Goal: Task Accomplishment & Management: Complete application form

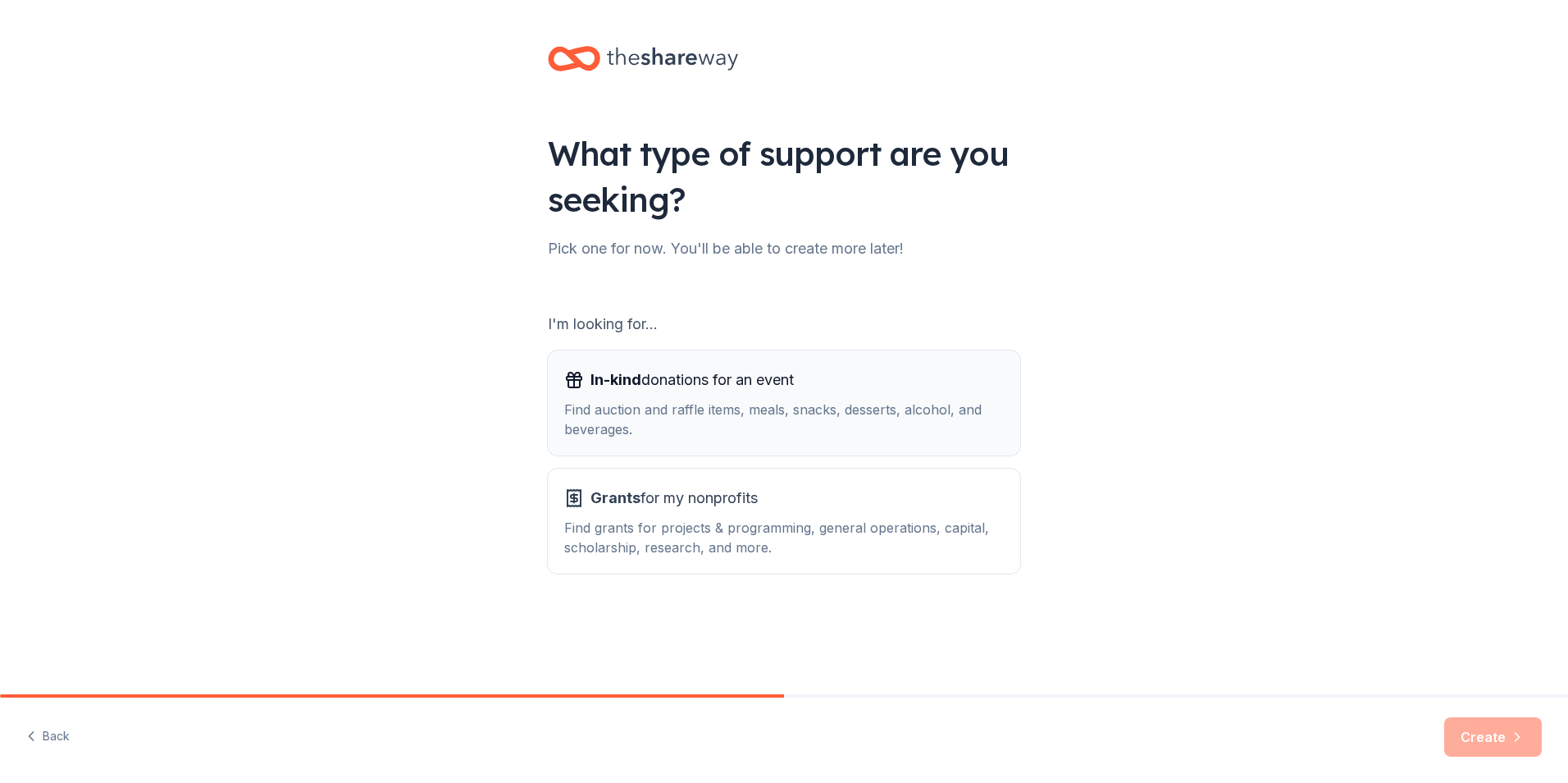
click at [584, 401] on div "Find auction and raffle items, meals, snacks, desserts, alcohol, and beverages." at bounding box center [784, 420] width 439 height 40
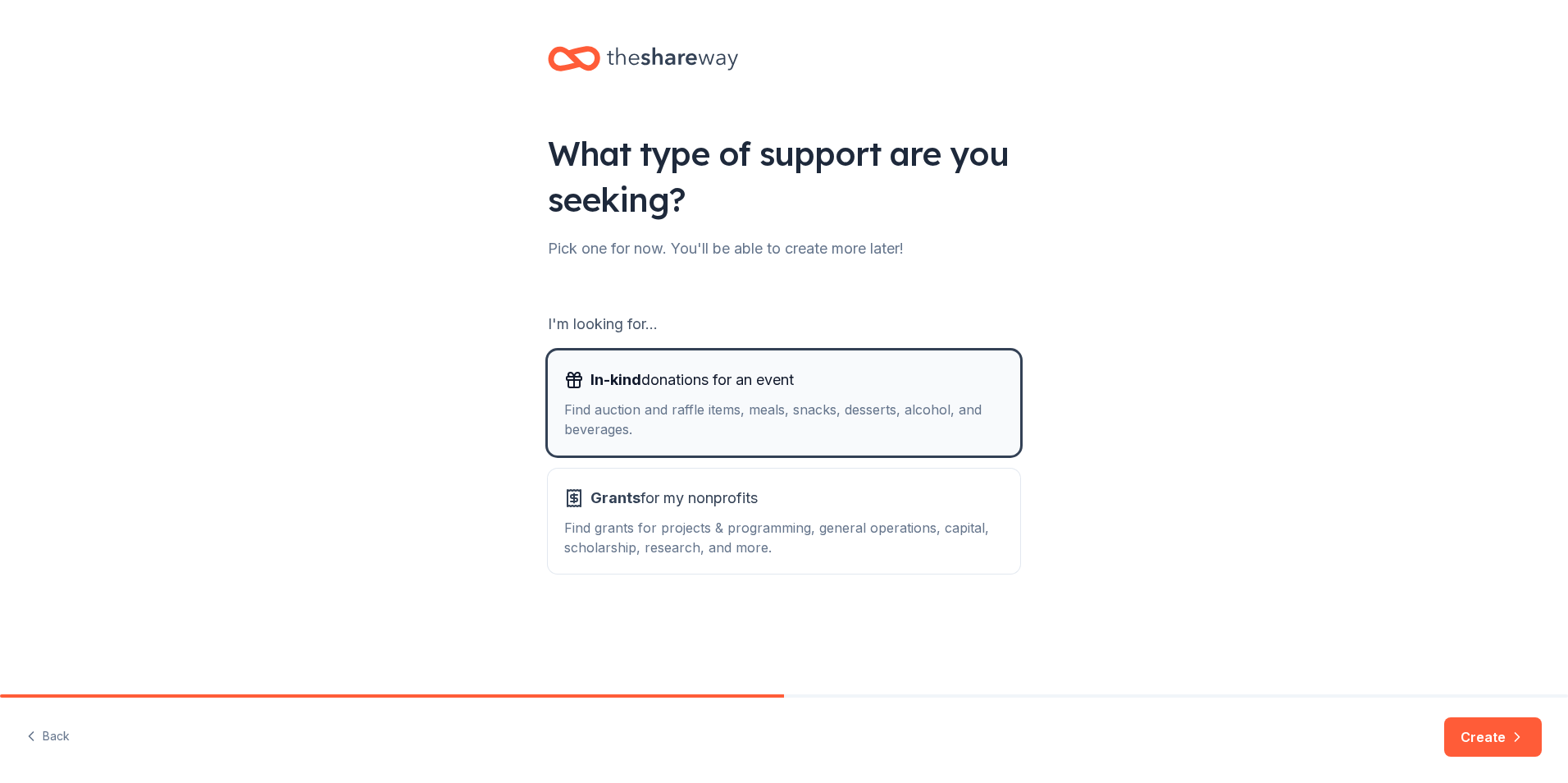
click at [584, 401] on div "Find auction and raffle items, meals, snacks, desserts, alcohol, and beverages." at bounding box center [784, 420] width 439 height 40
click at [1489, 729] on button "Create" at bounding box center [1492, 737] width 97 height 40
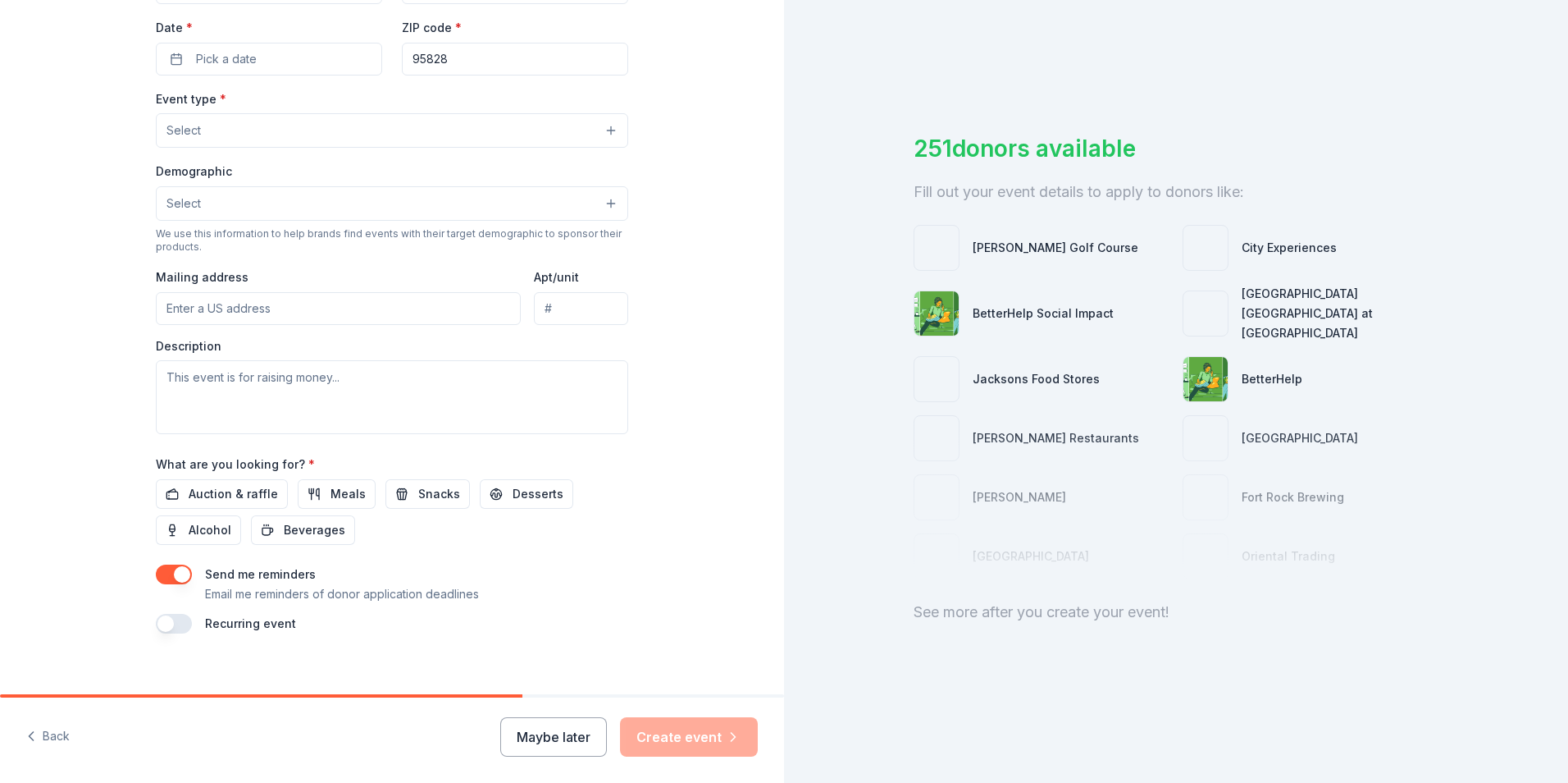
scroll to position [398, 0]
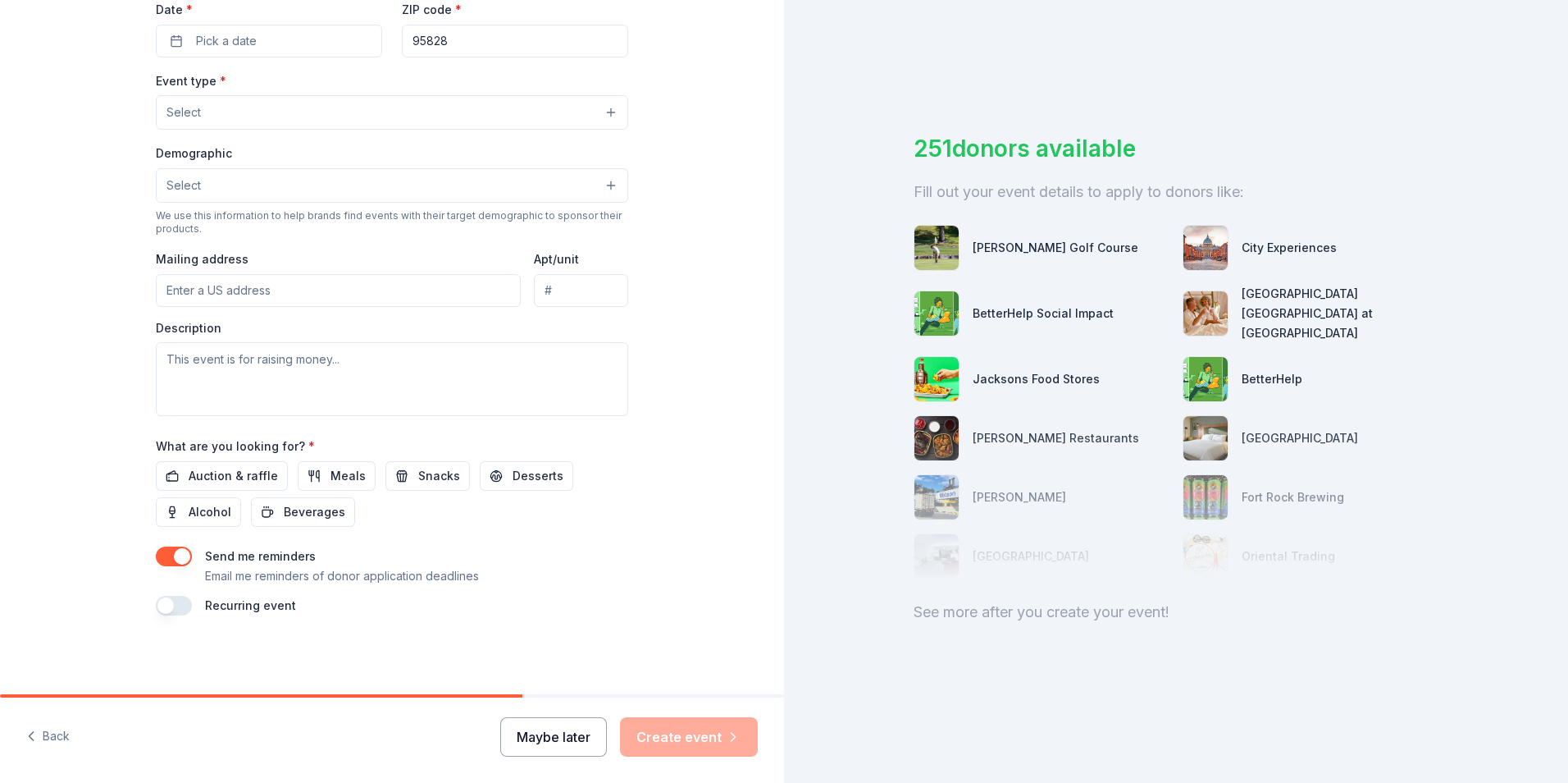
click at [554, 736] on button "Maybe later" at bounding box center [553, 737] width 107 height 40
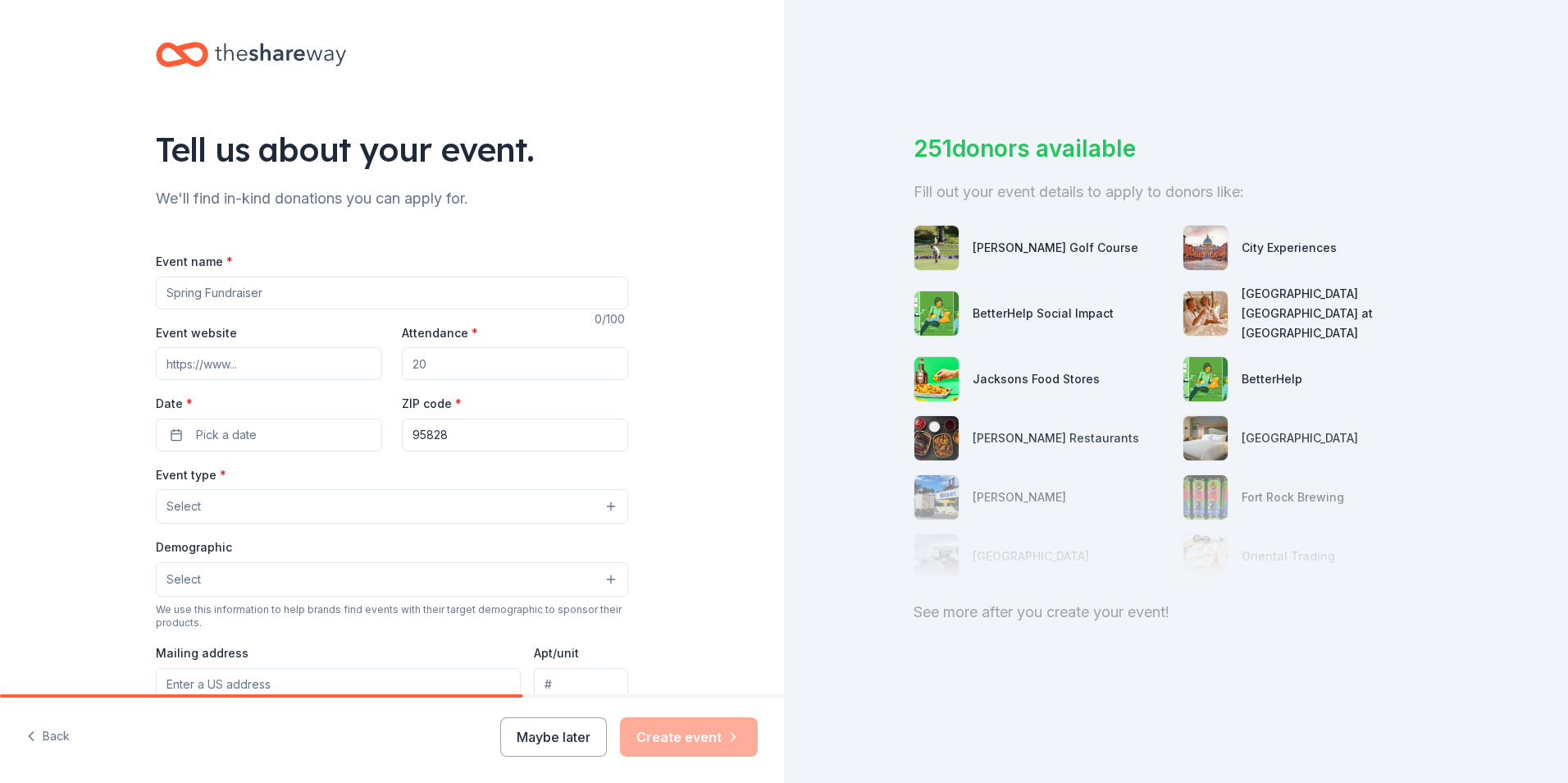
scroll to position [0, 0]
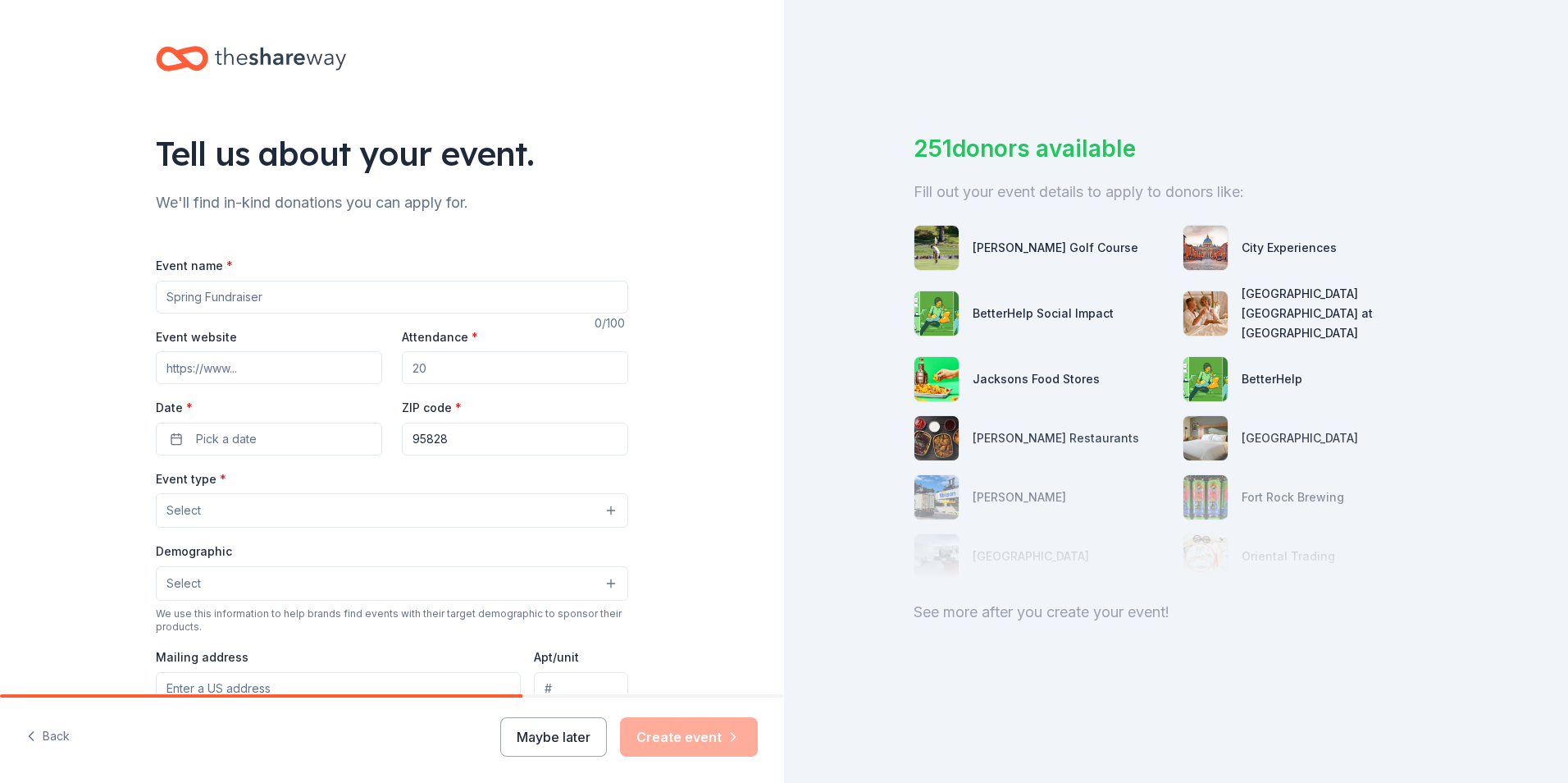
click at [252, 369] on input "Event website" at bounding box center [268, 367] width 226 height 33
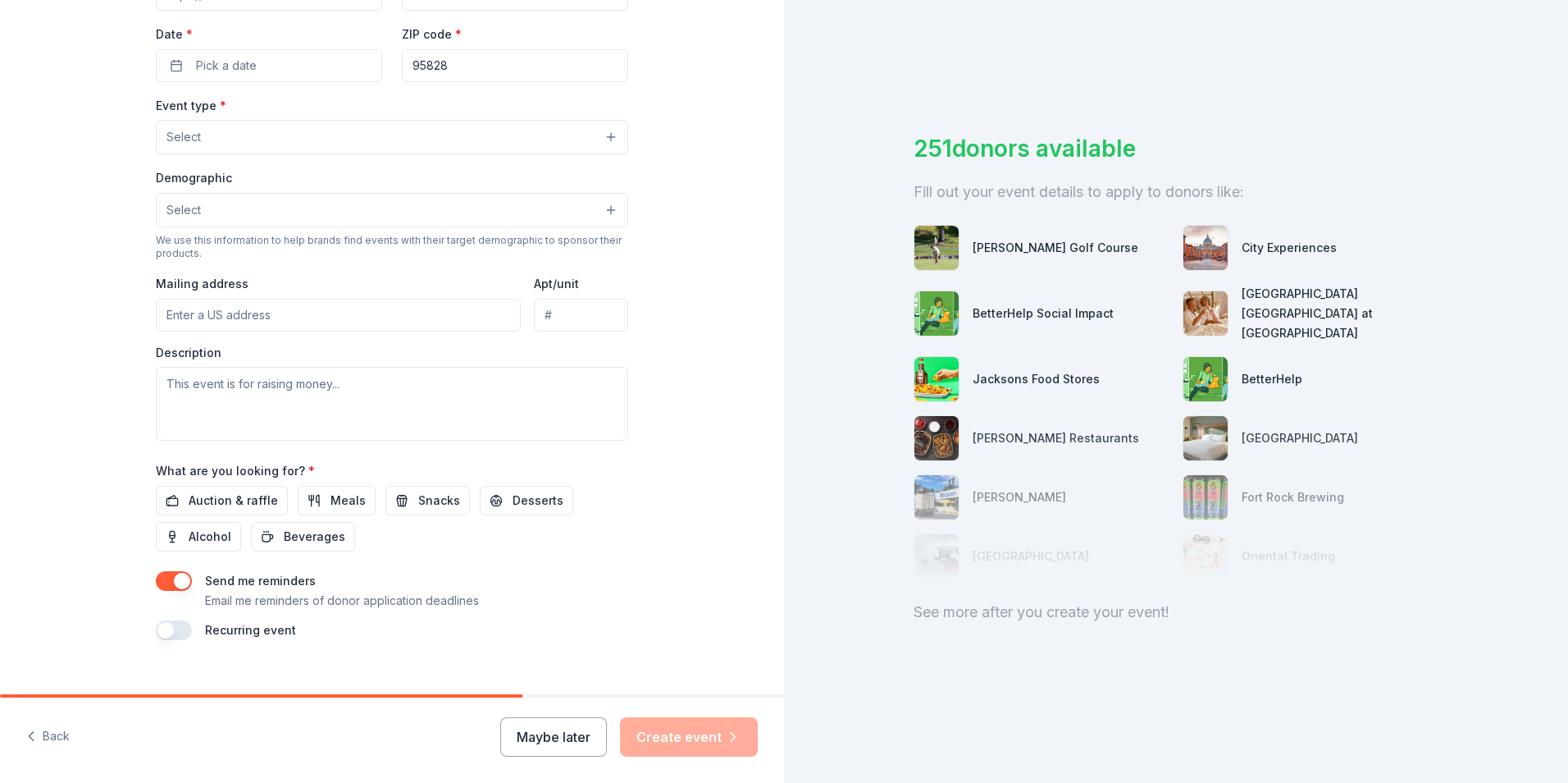
scroll to position [398, 0]
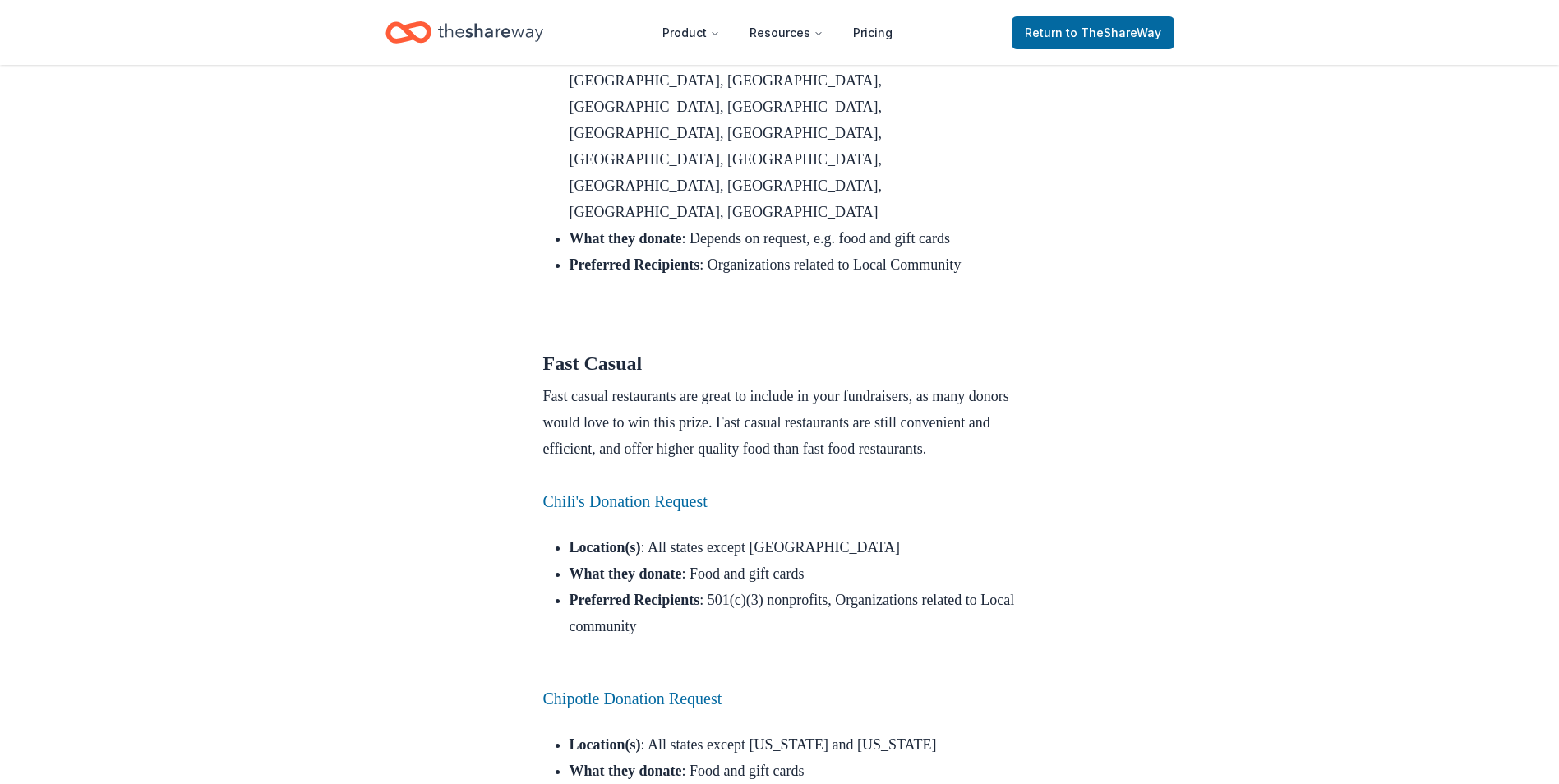
scroll to position [3828, 0]
